Goal: Book appointment/travel/reservation

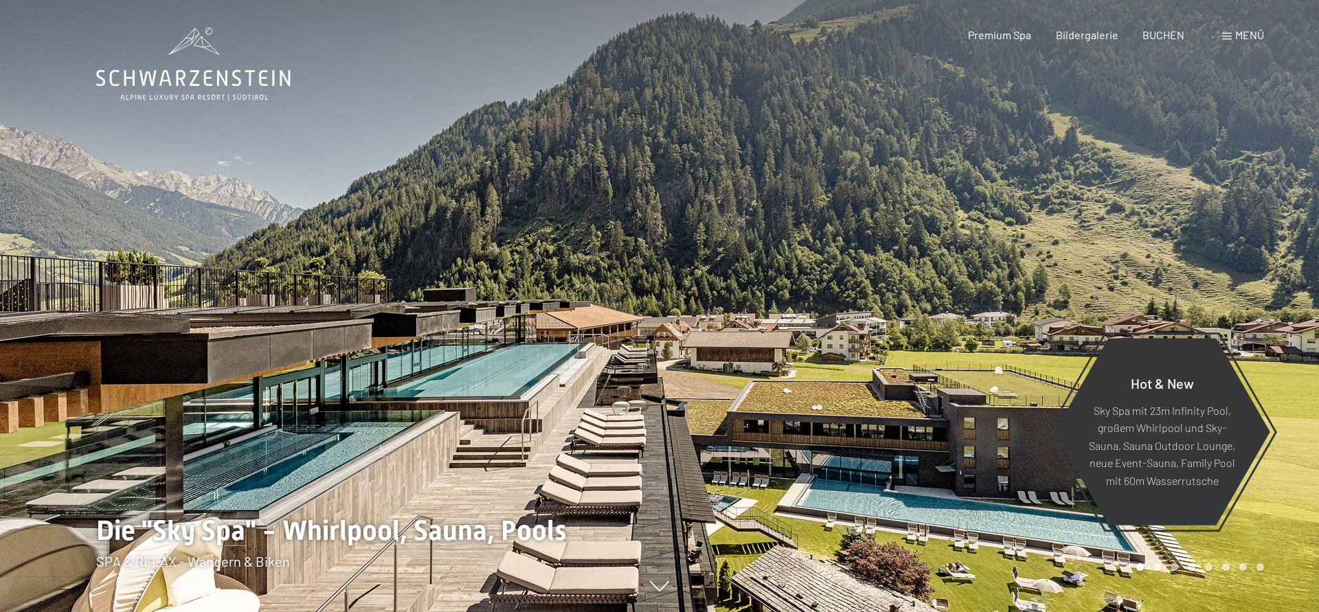
click at [829, 324] on div at bounding box center [990, 306] width 660 height 612
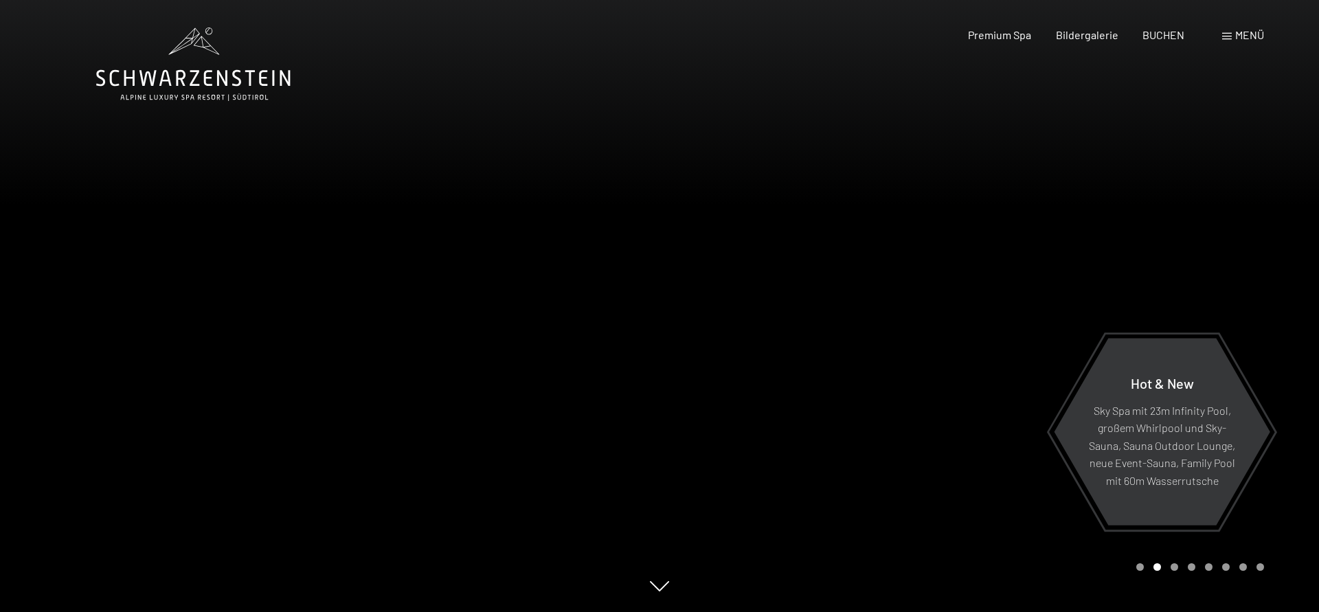
click at [1235, 38] on div "Menü" at bounding box center [1243, 34] width 42 height 15
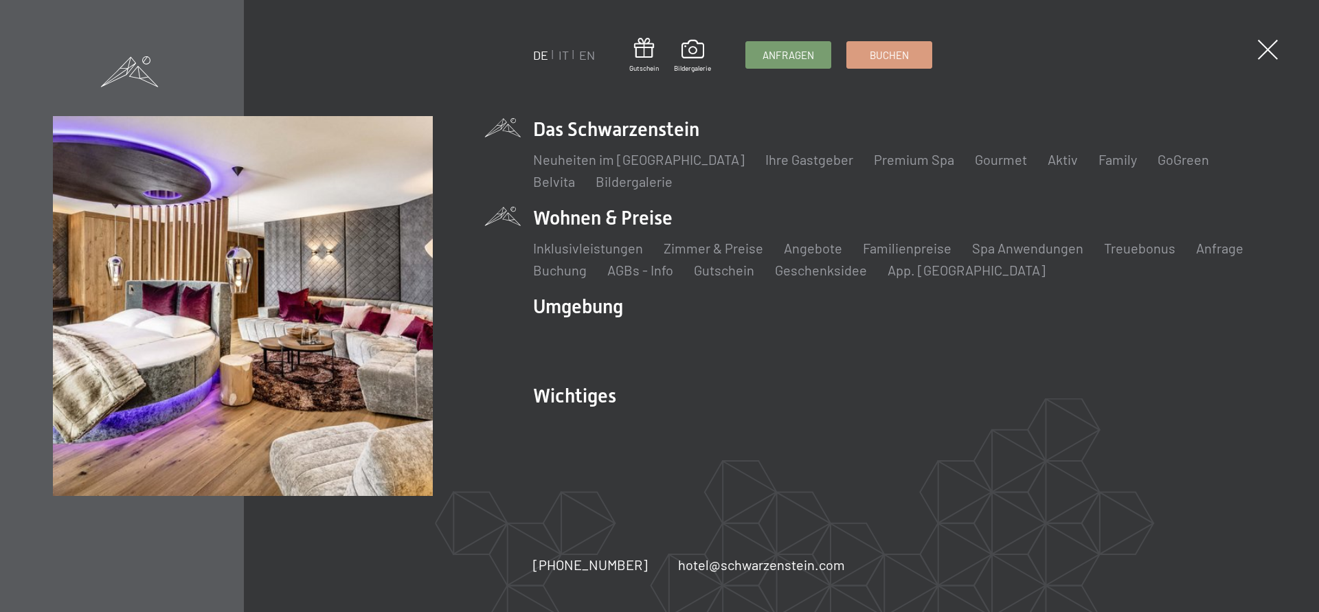
click at [642, 212] on li "Wohnen & Preise Inklusivleistungen [PERSON_NAME] & Preise Liste Angebote Liste …" at bounding box center [899, 242] width 733 height 75
click at [732, 245] on link "Zimmer & Preise" at bounding box center [714, 248] width 100 height 16
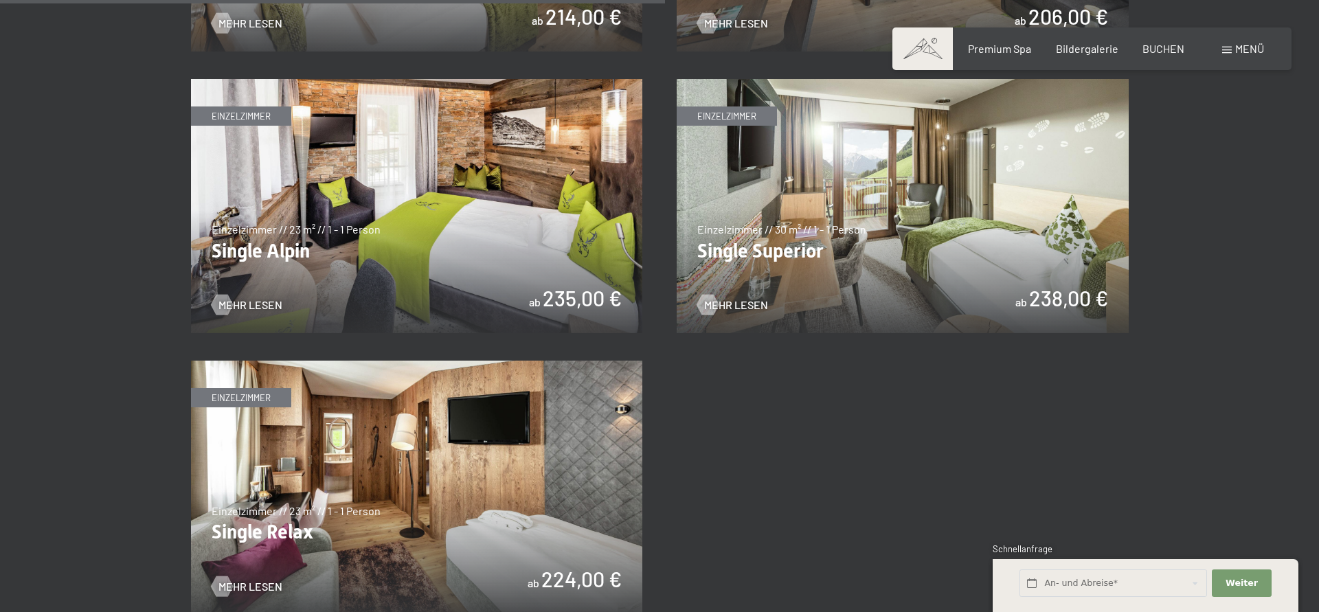
scroll to position [2103, 0]
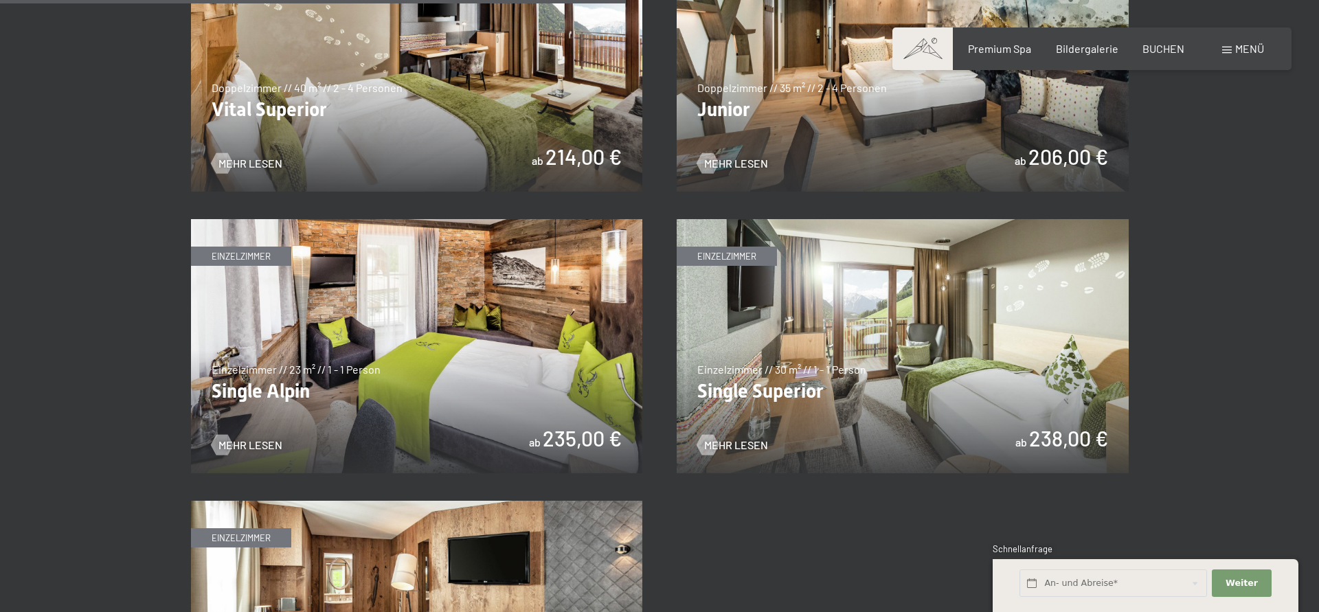
click at [413, 139] on img at bounding box center [417, 64] width 452 height 254
